Goal: Transaction & Acquisition: Purchase product/service

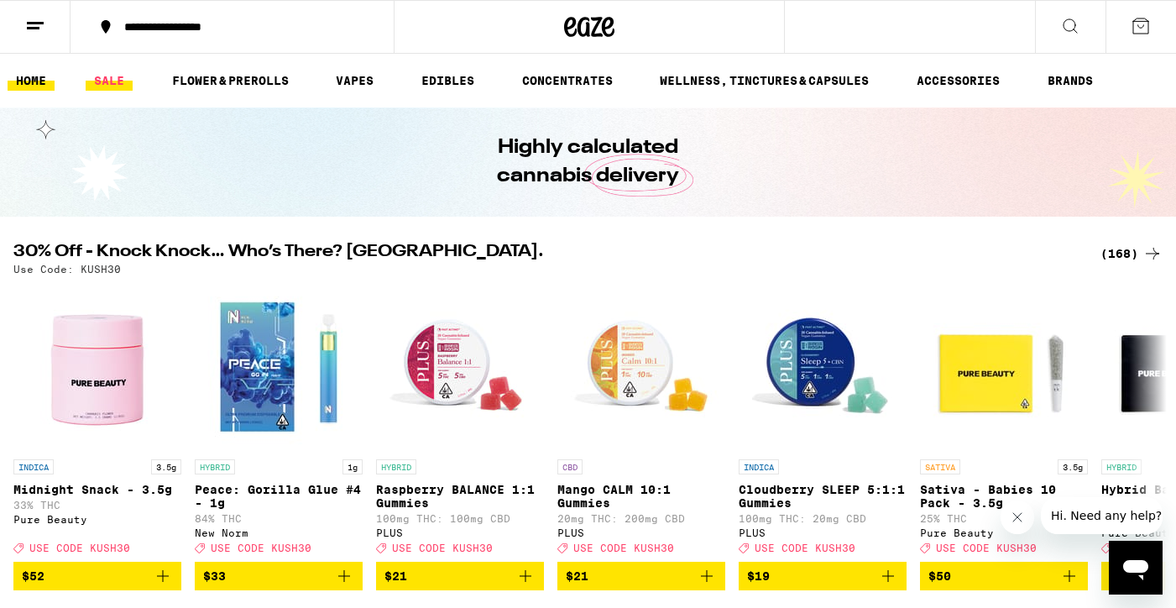
click at [107, 84] on link "SALE" at bounding box center [109, 81] width 47 height 20
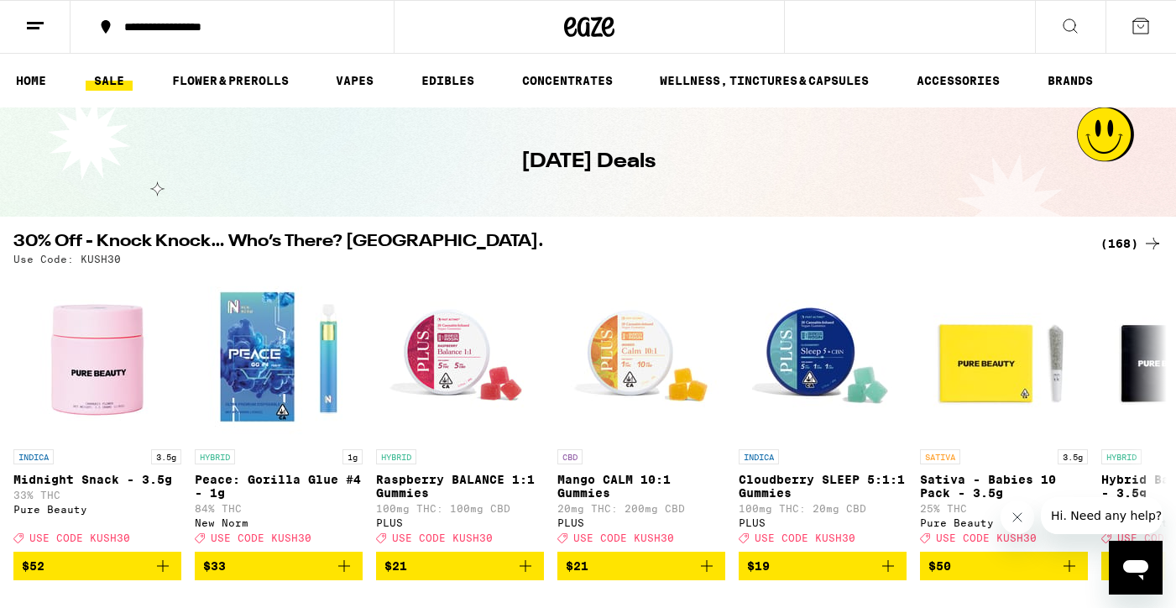
click at [1124, 242] on div "(168)" at bounding box center [1132, 243] width 62 height 20
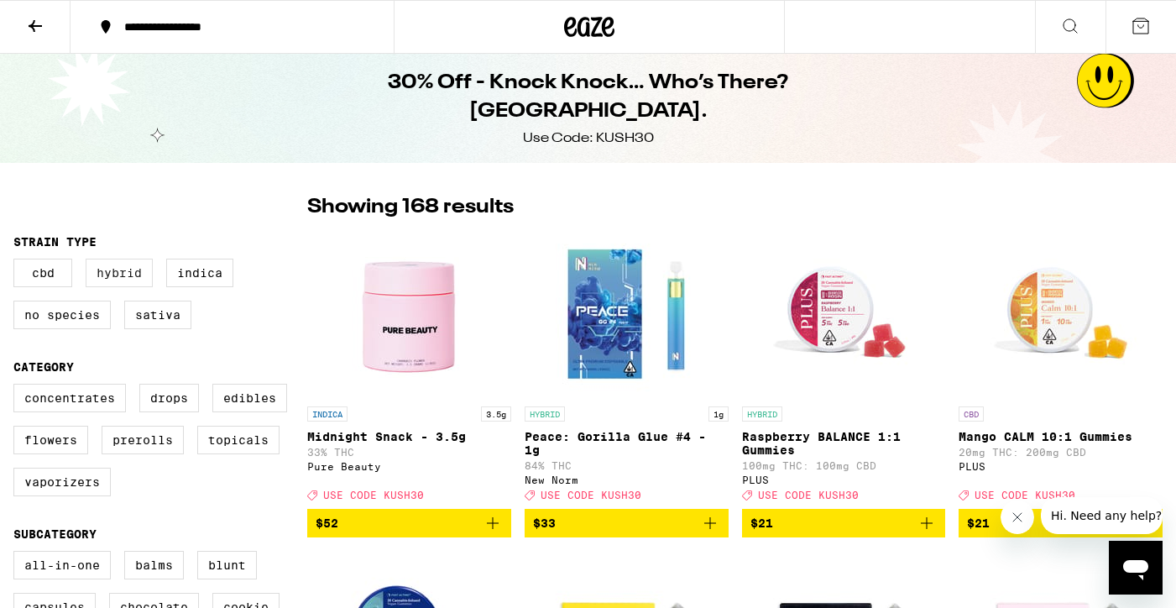
click at [121, 281] on label "Hybrid" at bounding box center [119, 273] width 67 height 29
click at [18, 262] on input "Hybrid" at bounding box center [17, 261] width 1 height 1
checkbox input "true"
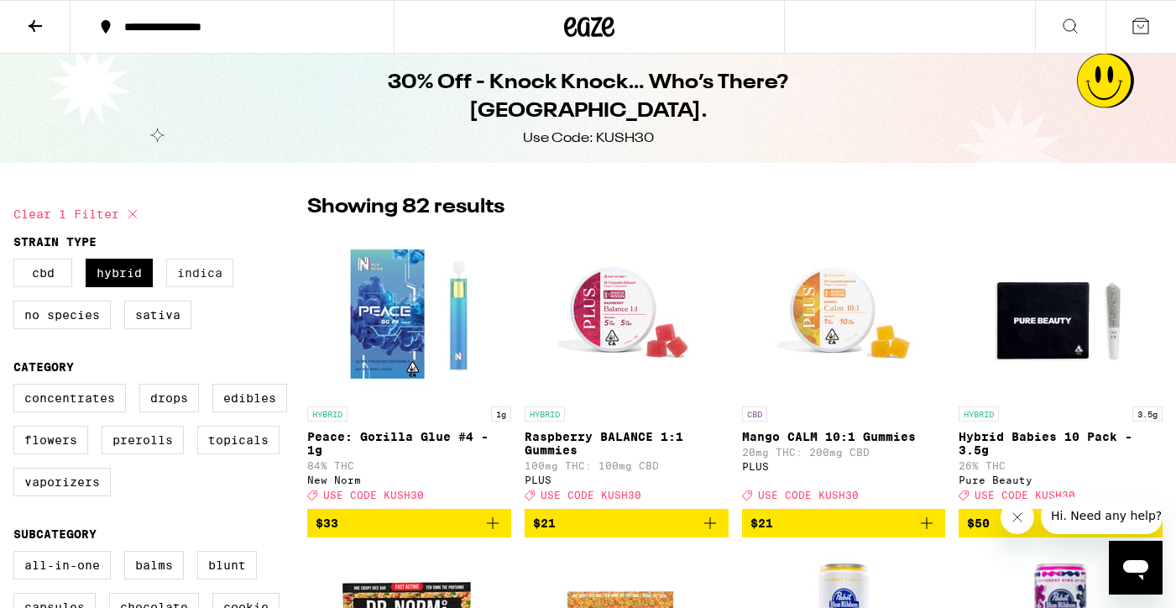
click at [203, 285] on label "Indica" at bounding box center [199, 273] width 67 height 29
click at [18, 262] on input "Indica" at bounding box center [17, 261] width 1 height 1
checkbox input "true"
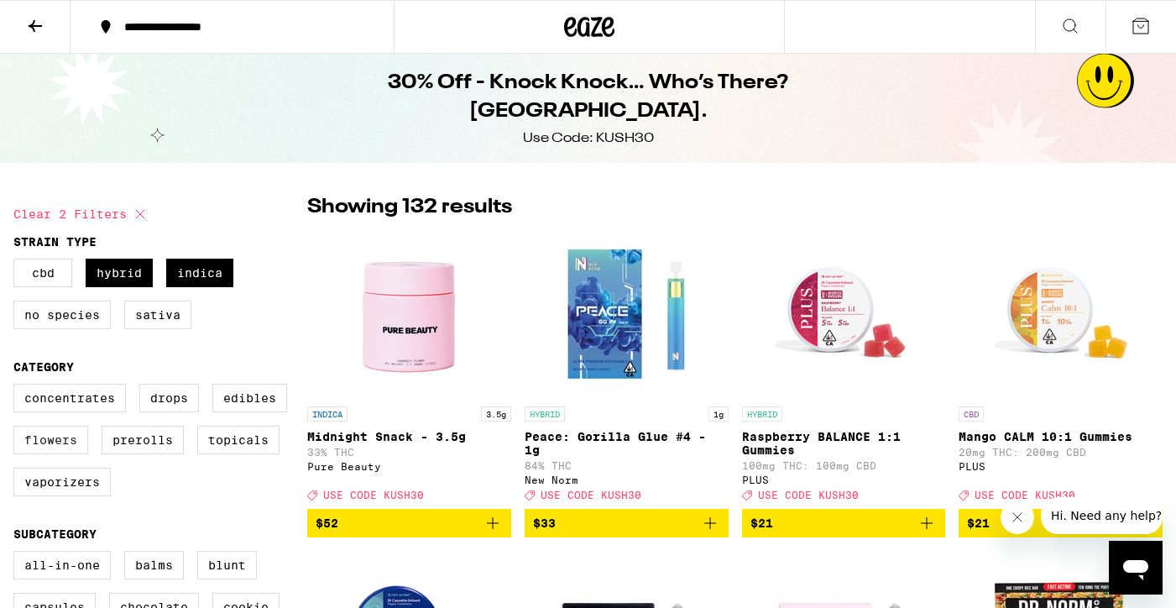
click at [41, 454] on label "Flowers" at bounding box center [50, 440] width 75 height 29
click at [18, 387] on input "Flowers" at bounding box center [17, 386] width 1 height 1
checkbox input "true"
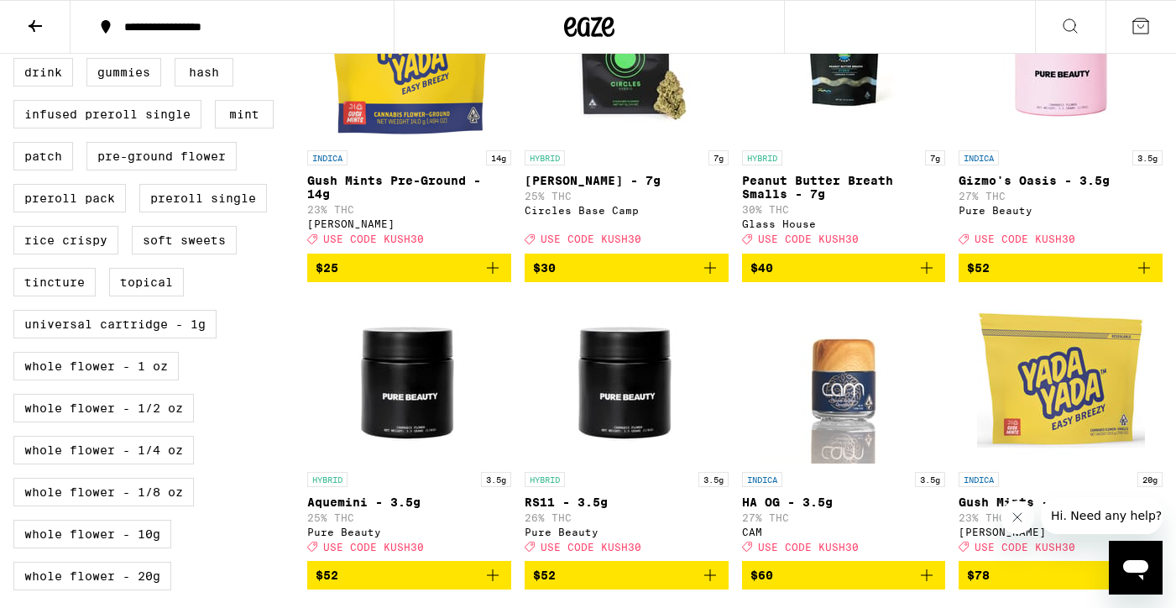
scroll to position [576, 0]
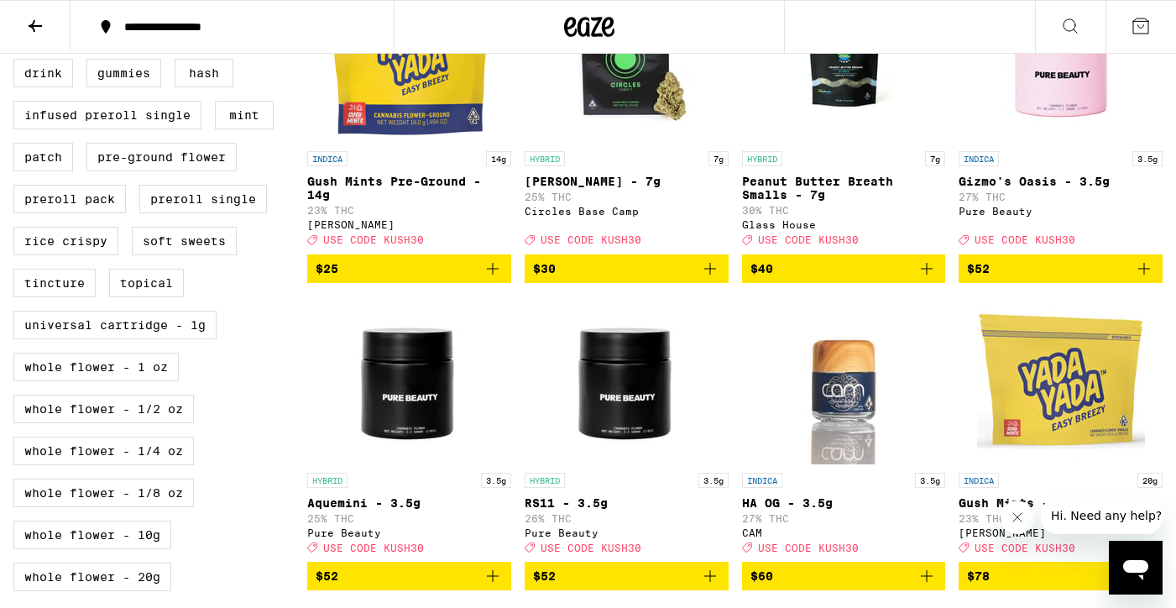
click at [795, 200] on p "Peanut Butter Breath Smalls - 7g" at bounding box center [844, 188] width 204 height 27
click at [931, 279] on icon "Add to bag" at bounding box center [927, 269] width 20 height 20
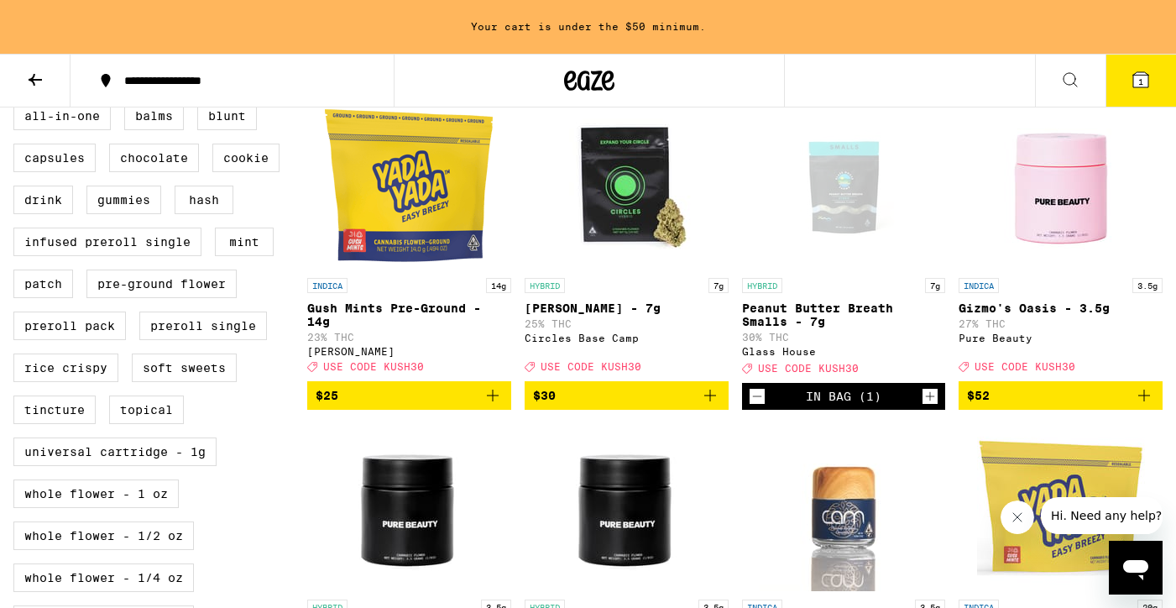
scroll to position [501, 0]
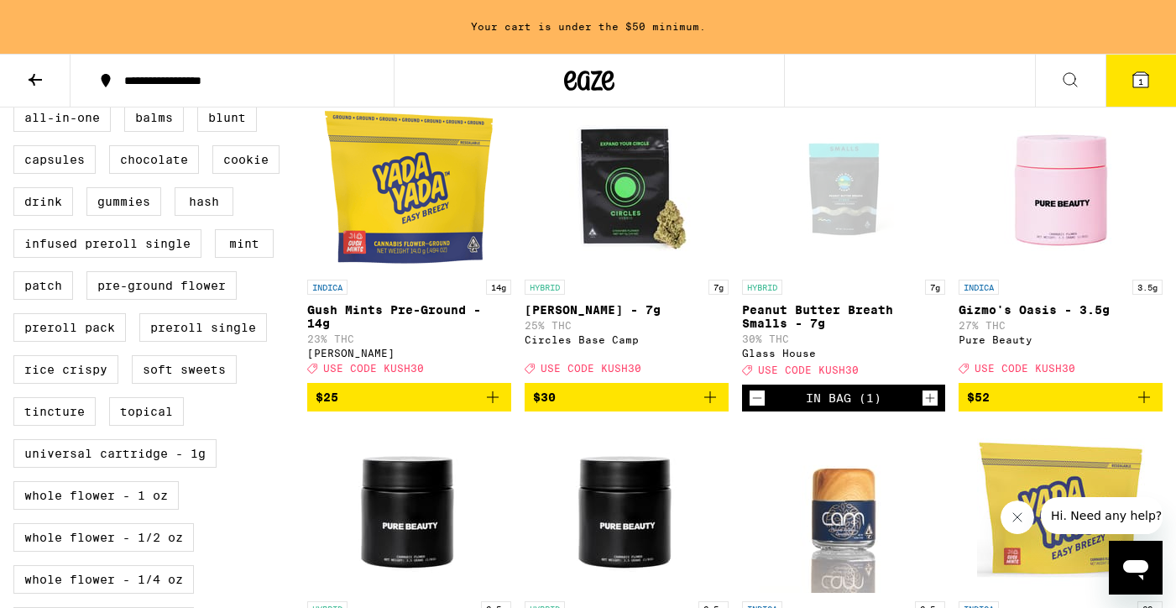
click at [591, 316] on p "[PERSON_NAME] - 7g" at bounding box center [627, 309] width 204 height 13
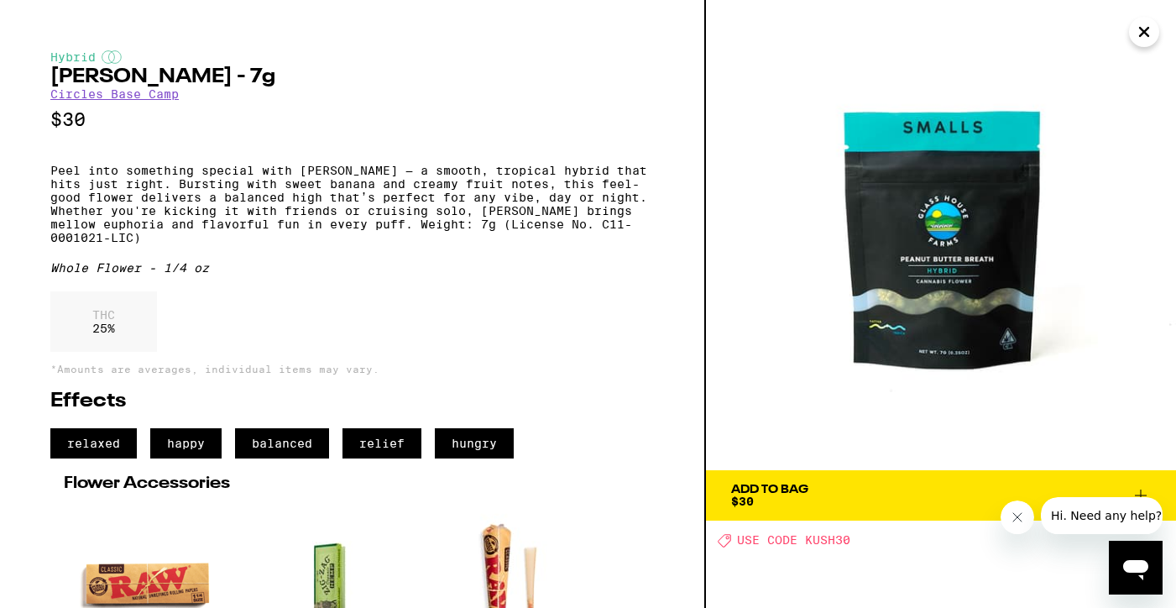
scroll to position [209, 0]
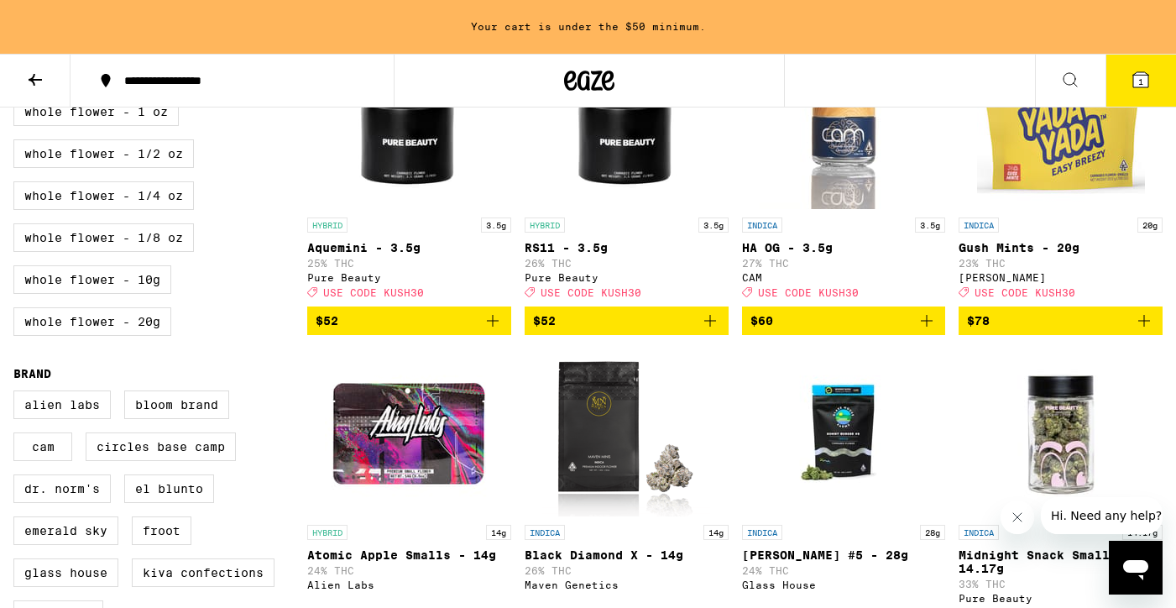
scroll to position [883, 0]
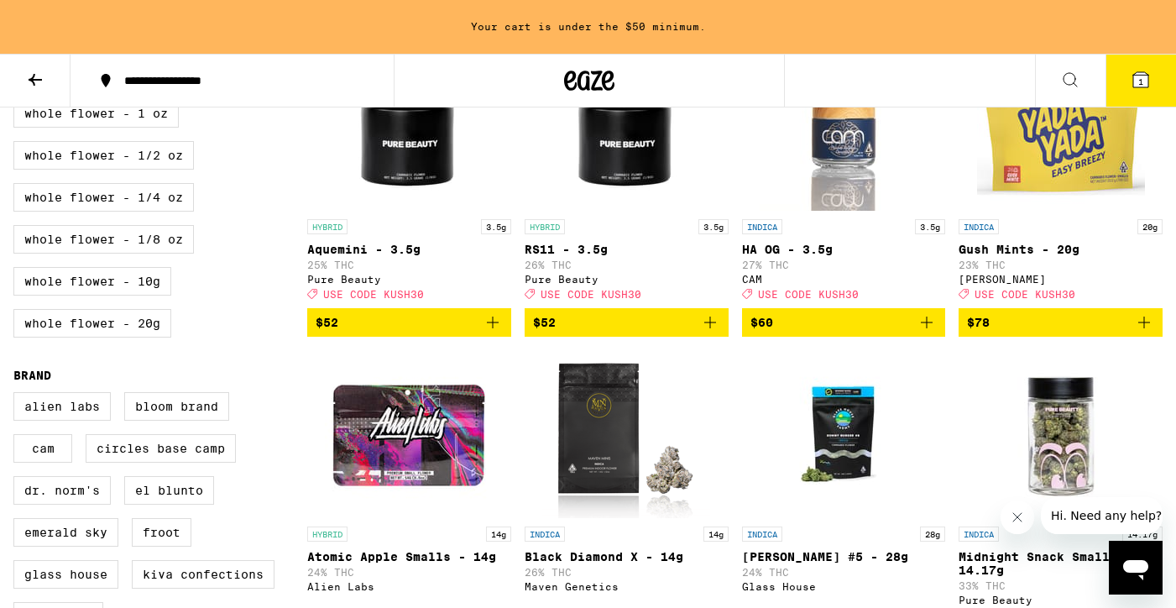
click at [1028, 256] on p "Gush Mints - 20g" at bounding box center [1061, 249] width 204 height 13
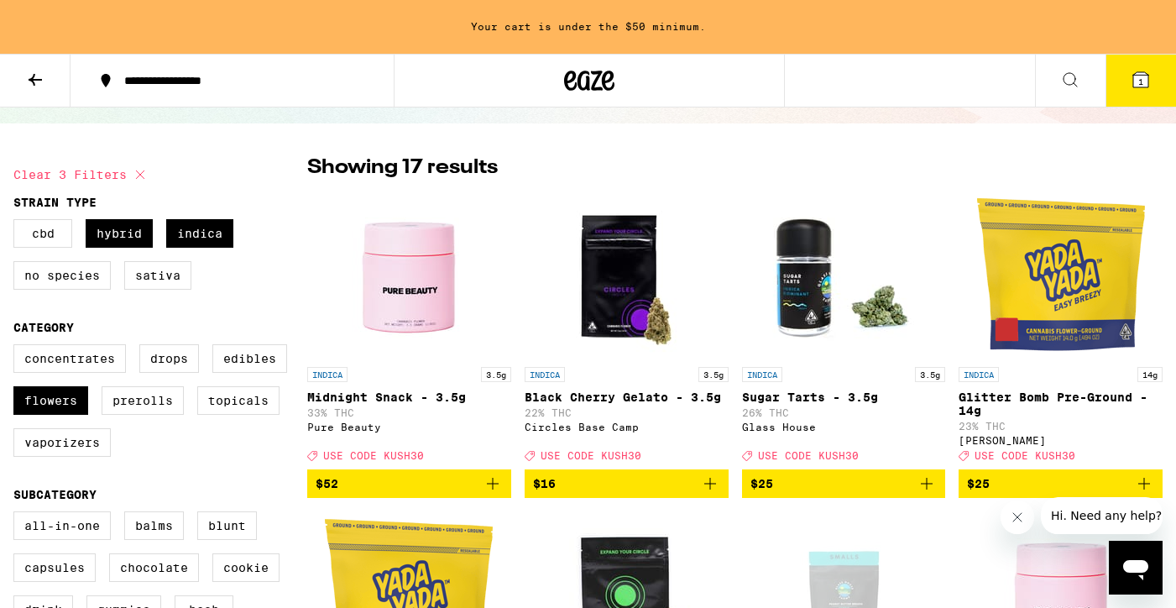
scroll to position [93, 0]
click at [116, 239] on label "Hybrid" at bounding box center [119, 233] width 67 height 29
click at [18, 222] on input "Hybrid" at bounding box center [17, 222] width 1 height 1
checkbox input "false"
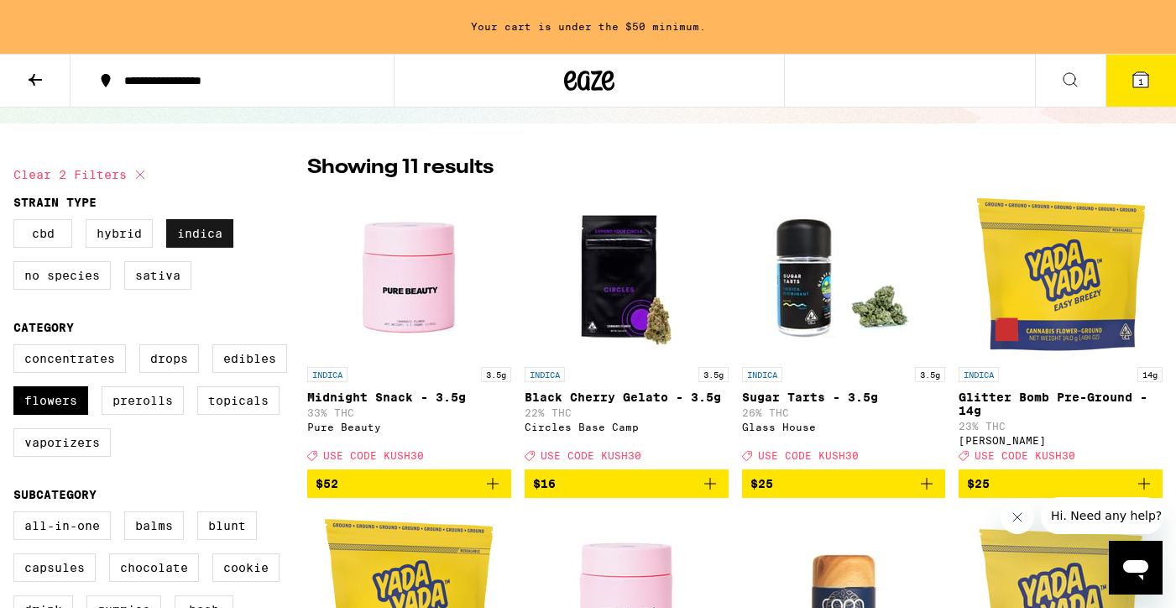
click at [200, 237] on label "Indica" at bounding box center [199, 233] width 67 height 29
click at [18, 222] on input "Indica" at bounding box center [17, 222] width 1 height 1
checkbox input "false"
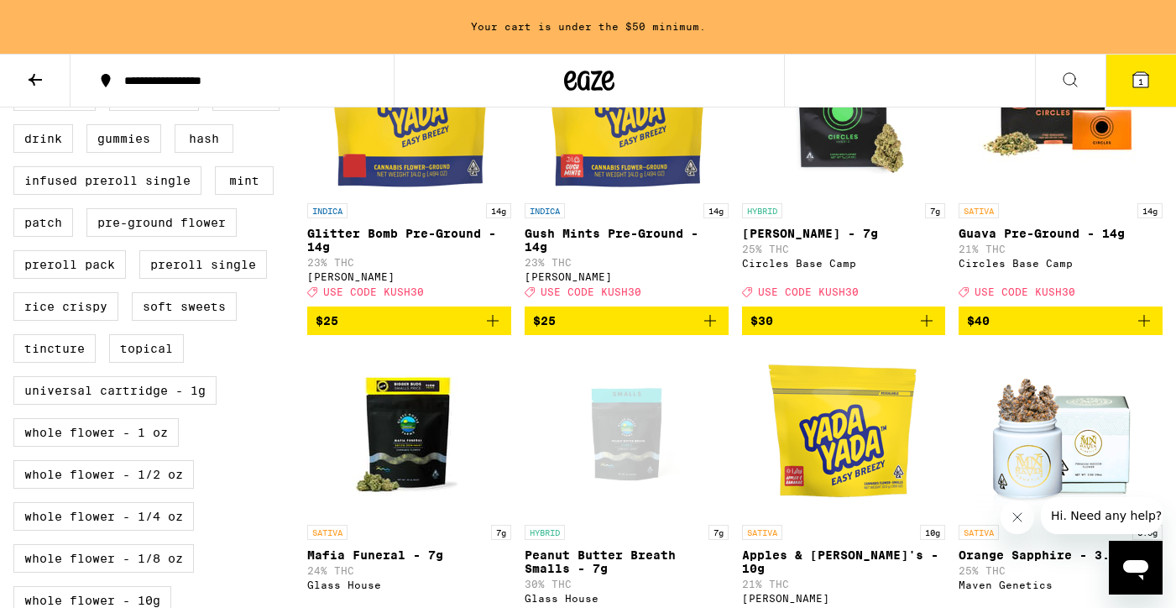
scroll to position [530, 0]
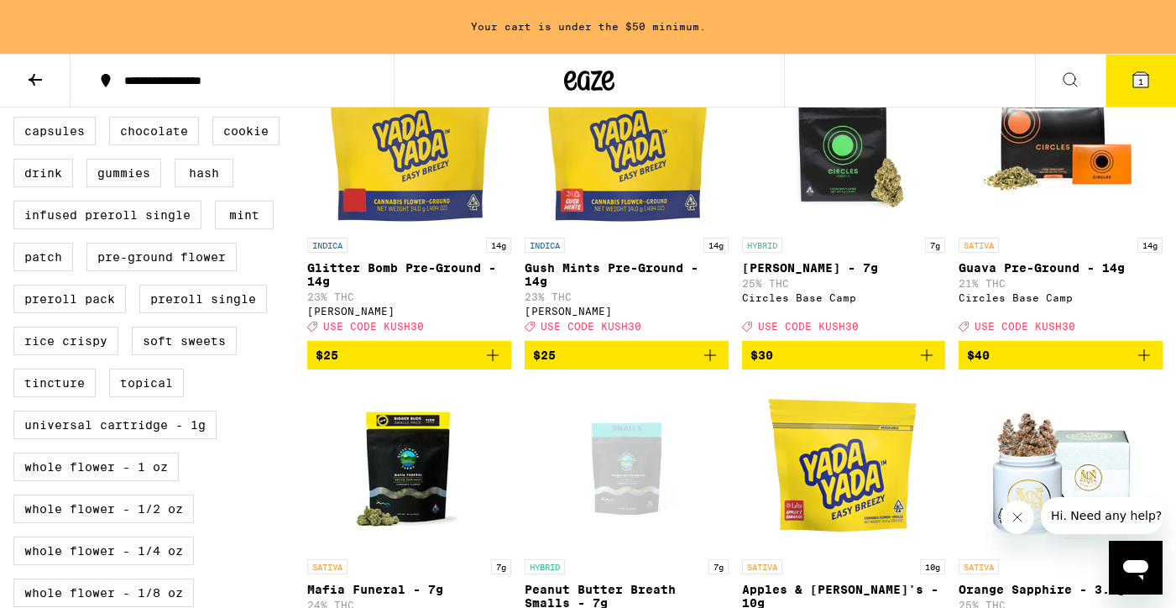
click at [929, 365] on icon "Add to bag" at bounding box center [927, 355] width 20 height 20
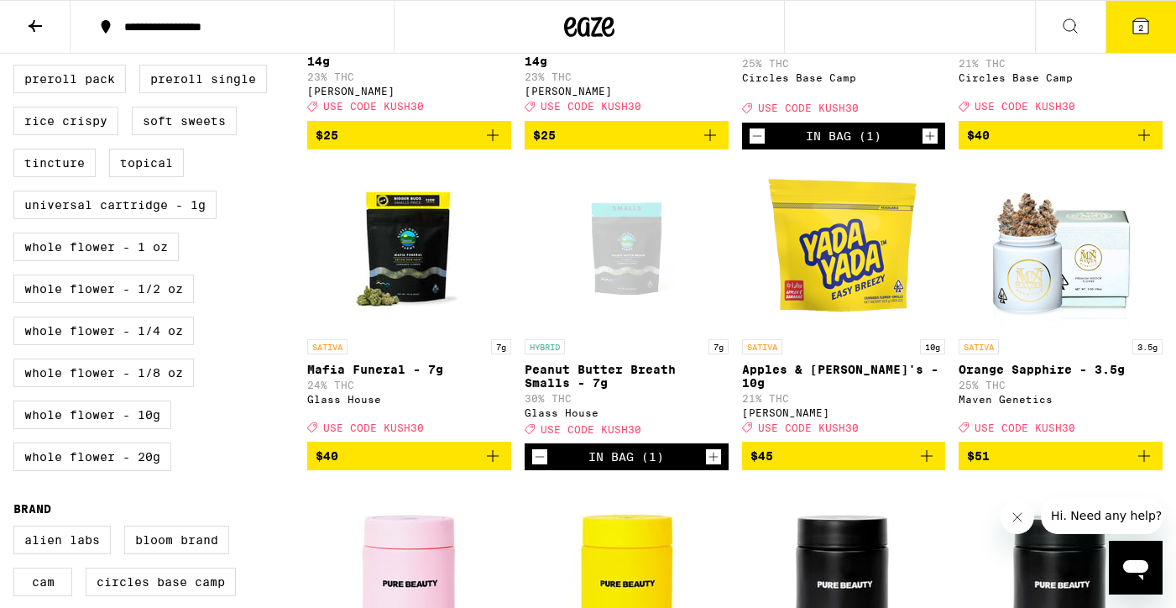
scroll to position [698, 0]
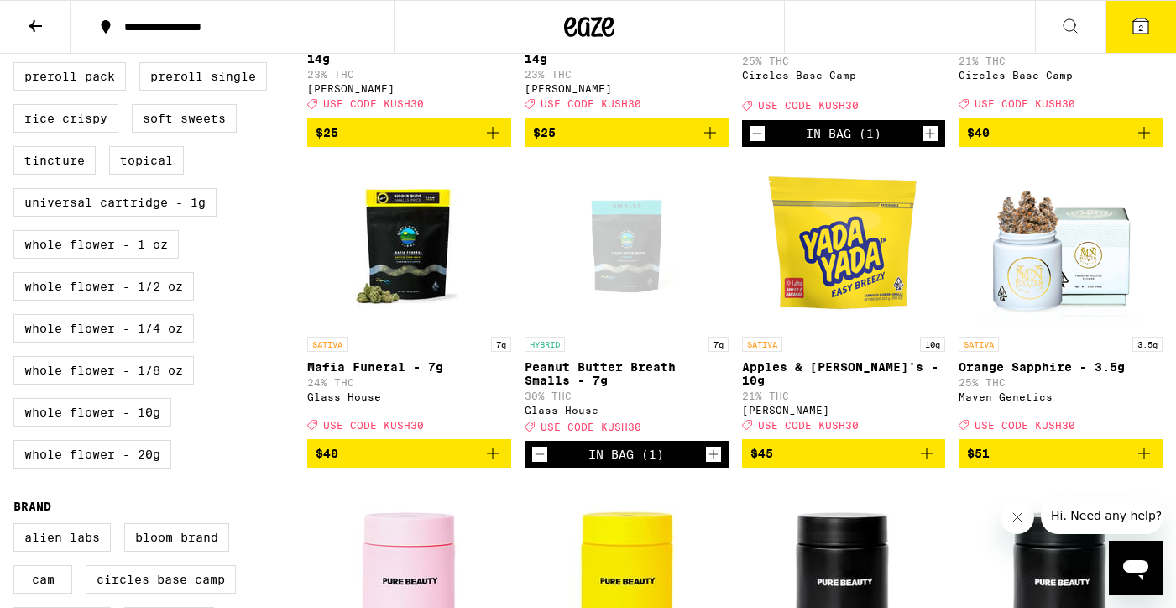
click at [540, 464] on icon "Decrement" at bounding box center [539, 454] width 15 height 20
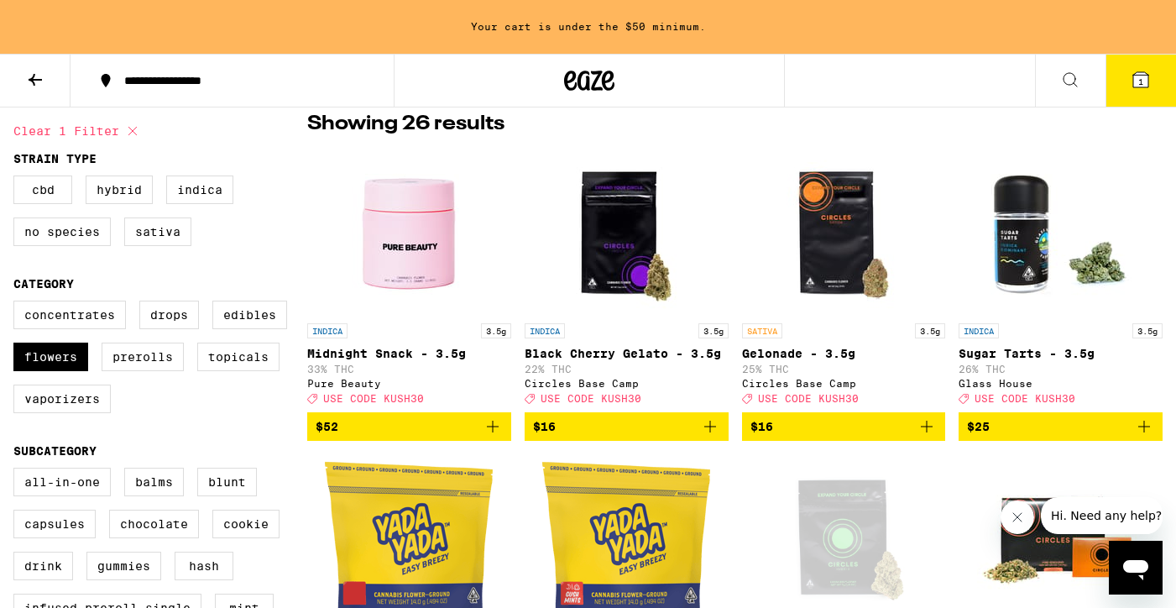
scroll to position [135, 0]
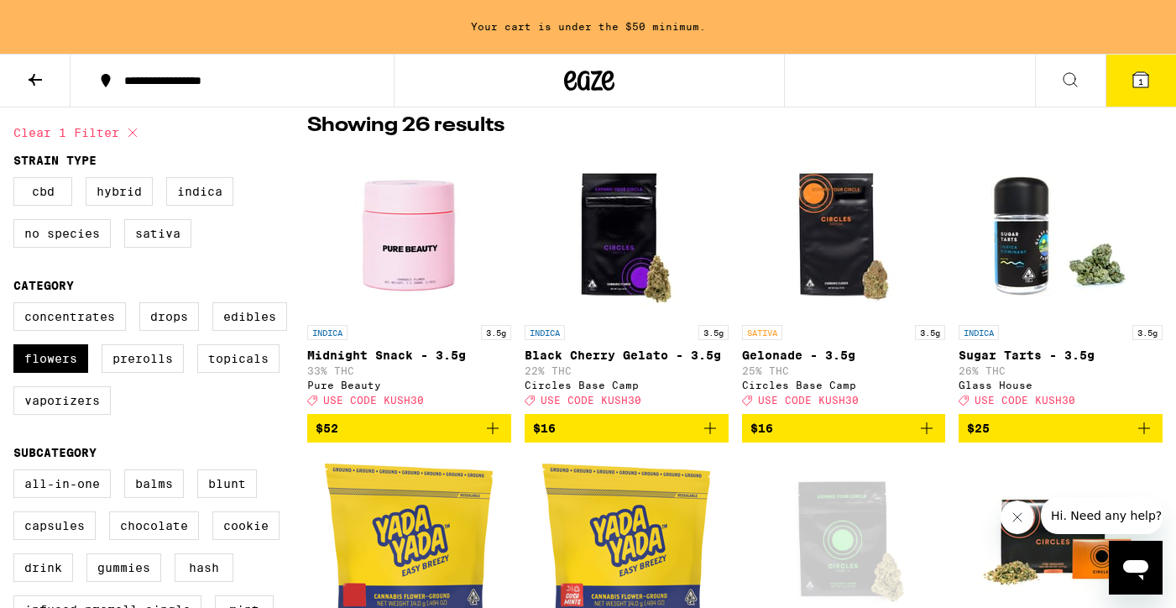
click at [1151, 436] on icon "Add to bag" at bounding box center [1144, 428] width 20 height 20
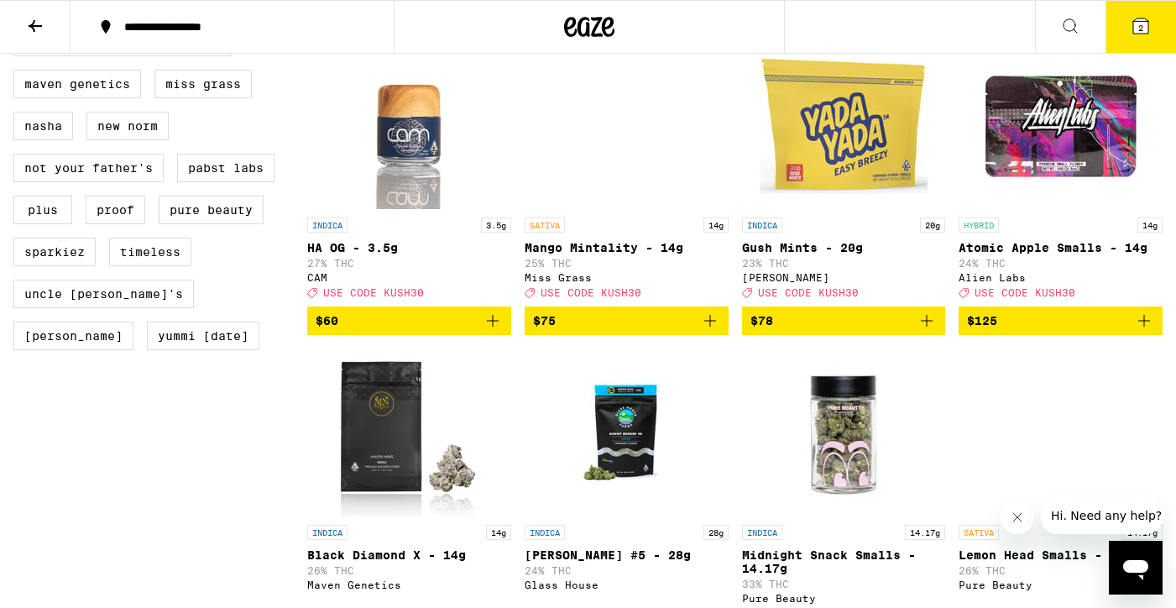
scroll to position [1441, 0]
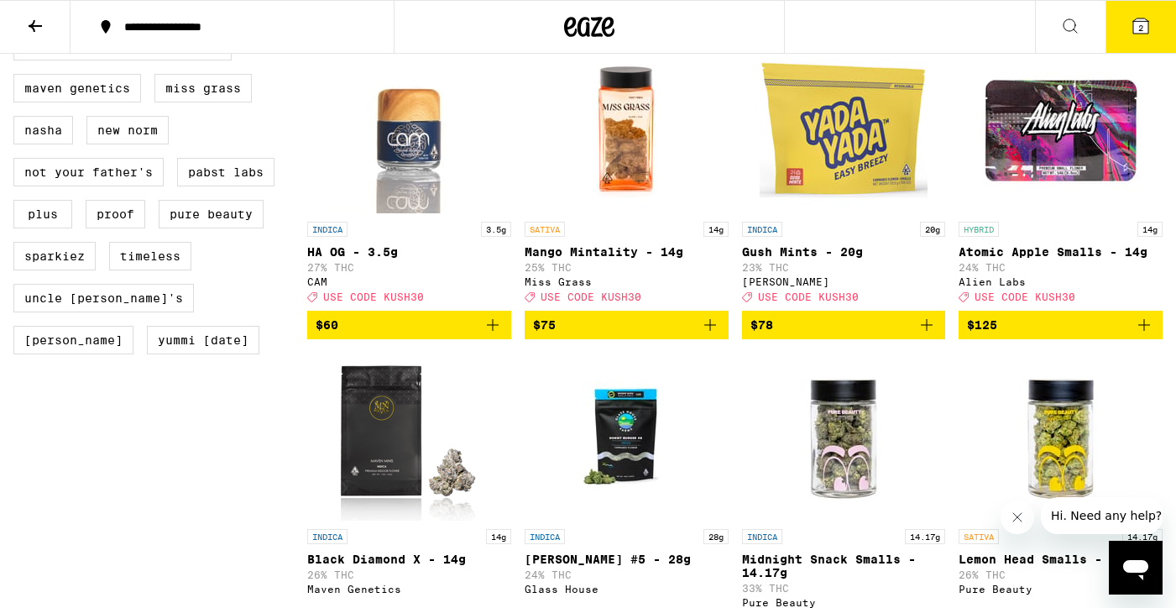
click at [812, 259] on p "Gush Mints - 20g" at bounding box center [844, 251] width 204 height 13
click at [930, 335] on icon "Add to bag" at bounding box center [927, 325] width 20 height 20
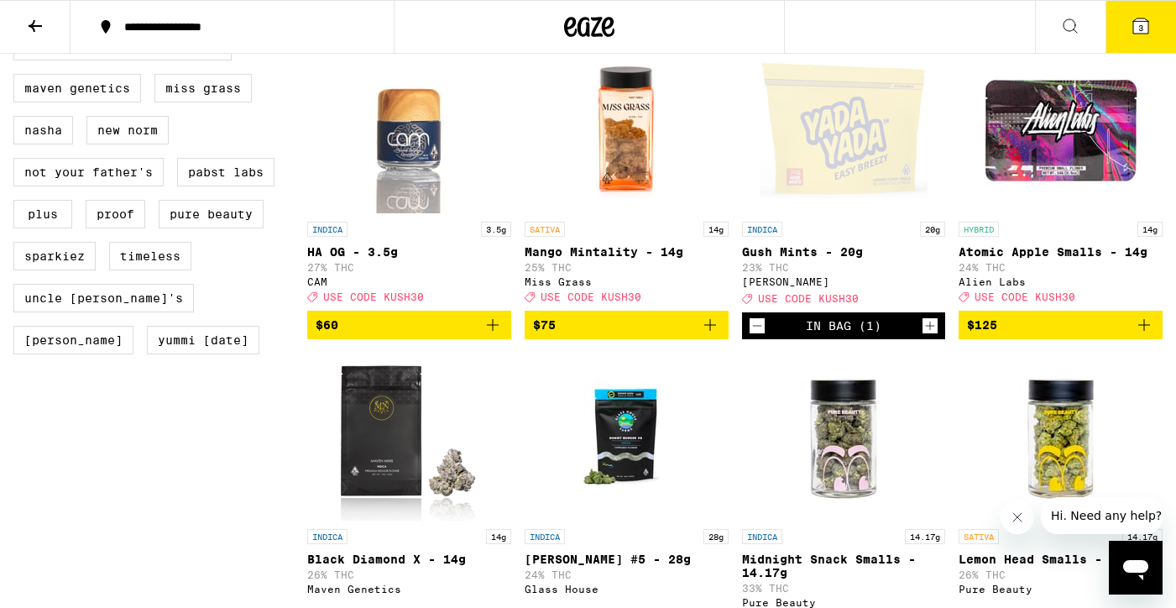
click at [1142, 27] on span "3" at bounding box center [1140, 28] width 5 height 10
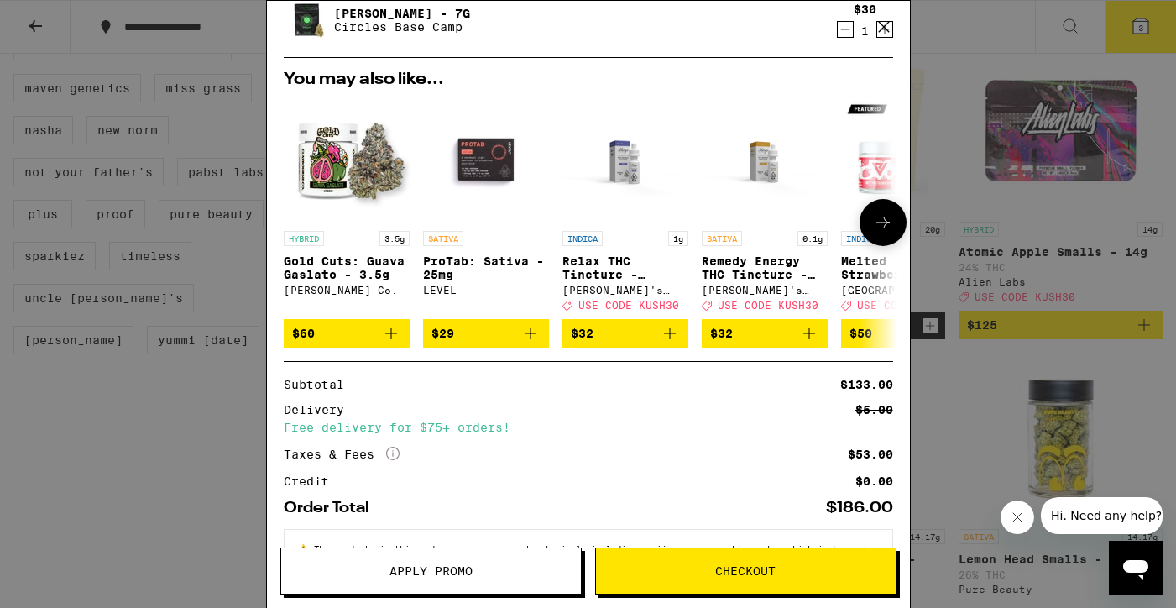
scroll to position [0, 2]
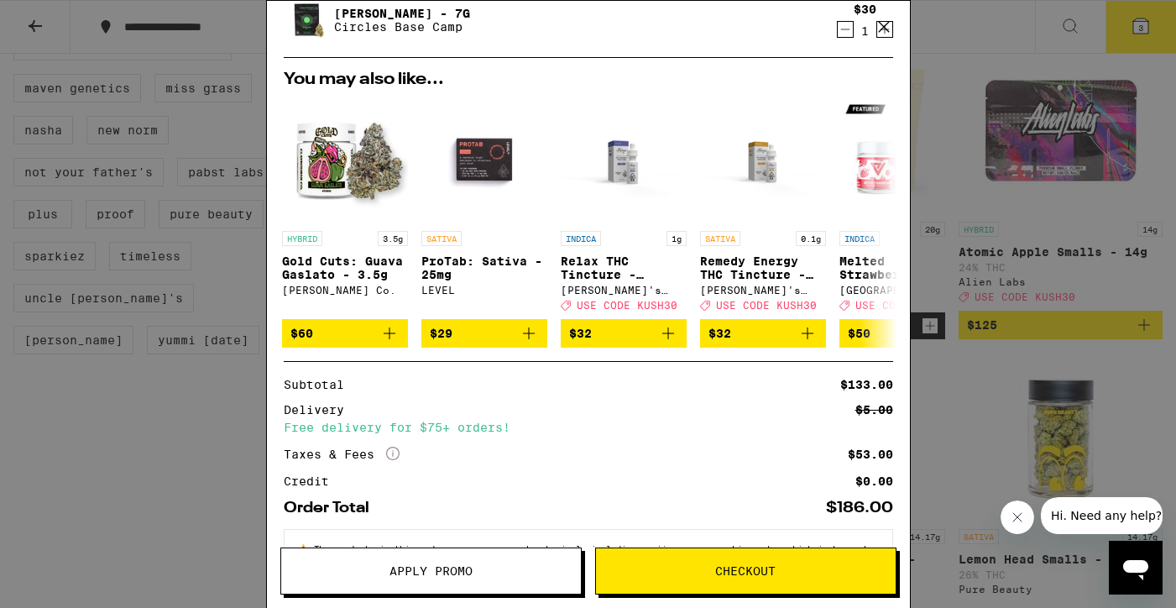
click at [414, 566] on span "Apply Promo" at bounding box center [431, 571] width 83 height 12
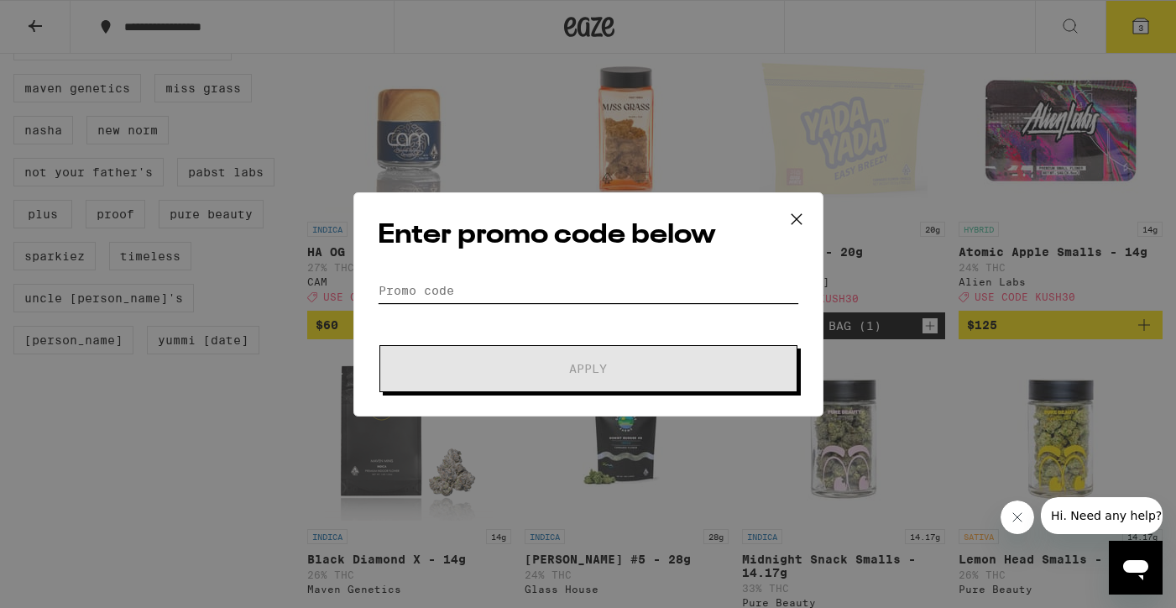
click at [429, 289] on input "Promo Code" at bounding box center [588, 290] width 421 height 25
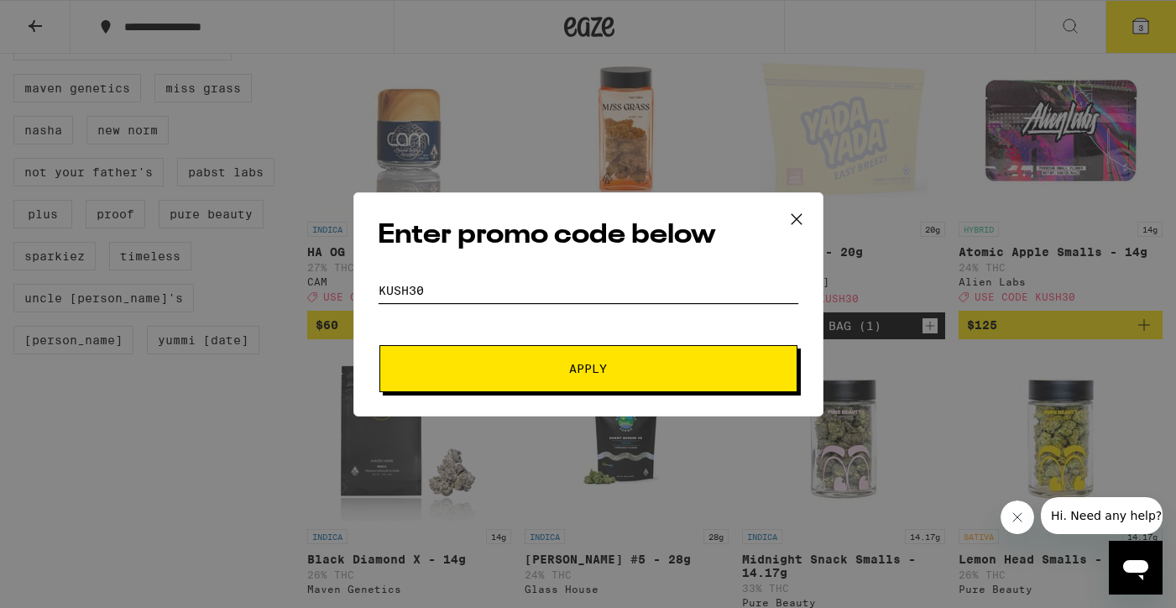
type input "kush30"
click at [557, 364] on span "Apply" at bounding box center [588, 369] width 302 height 12
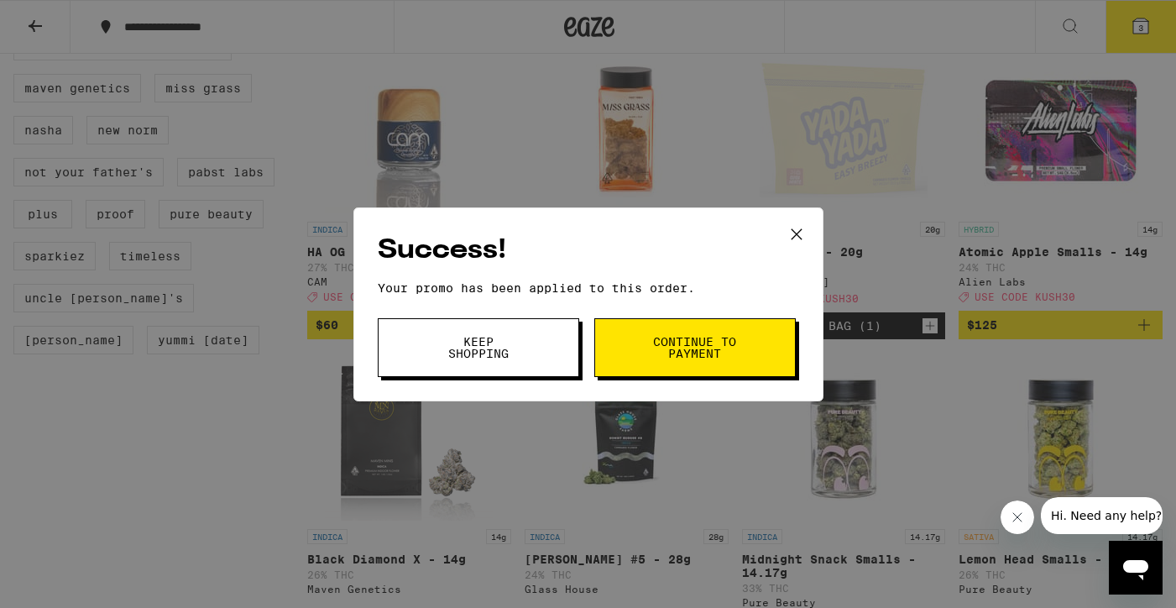
click at [488, 342] on span "Keep Shopping" at bounding box center [479, 348] width 86 height 24
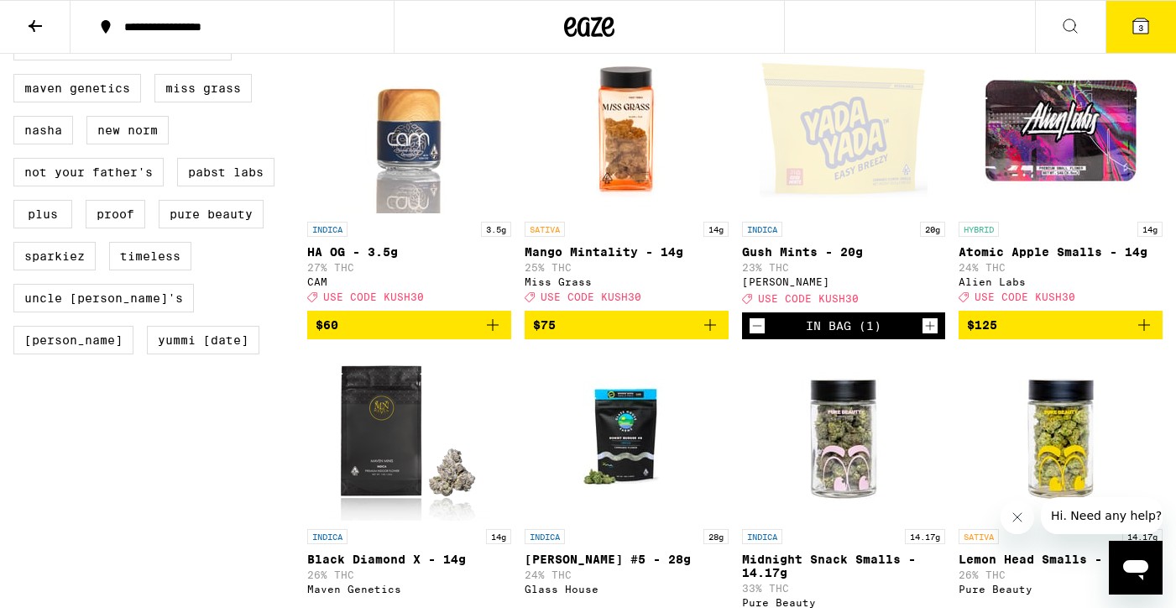
click at [1145, 26] on icon at bounding box center [1140, 25] width 15 height 15
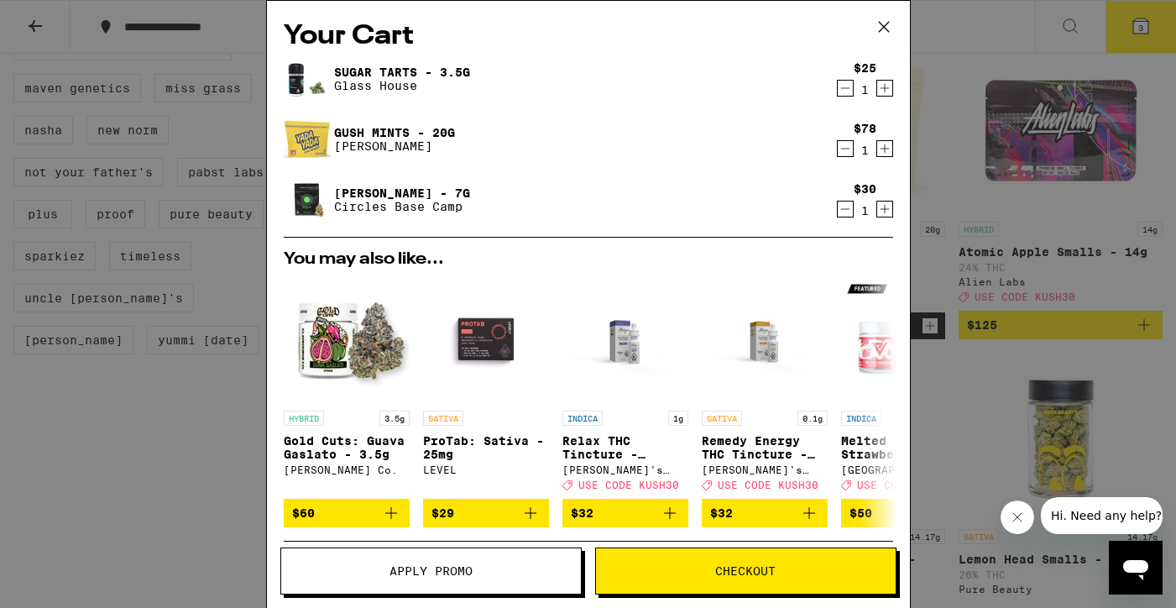
click at [886, 23] on icon at bounding box center [883, 26] width 25 height 25
